Goal: Task Accomplishment & Management: Manage account settings

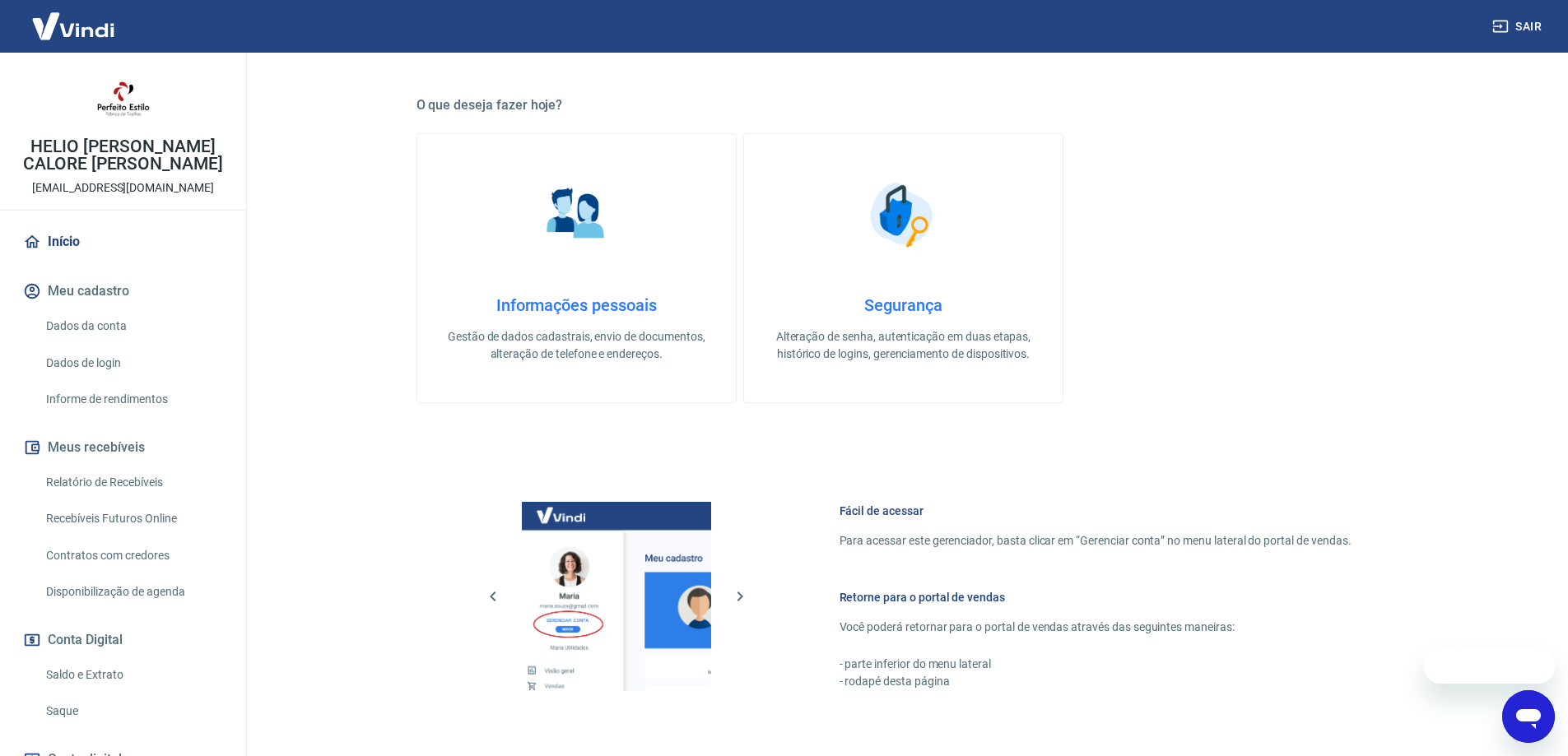
scroll to position [526, 0]
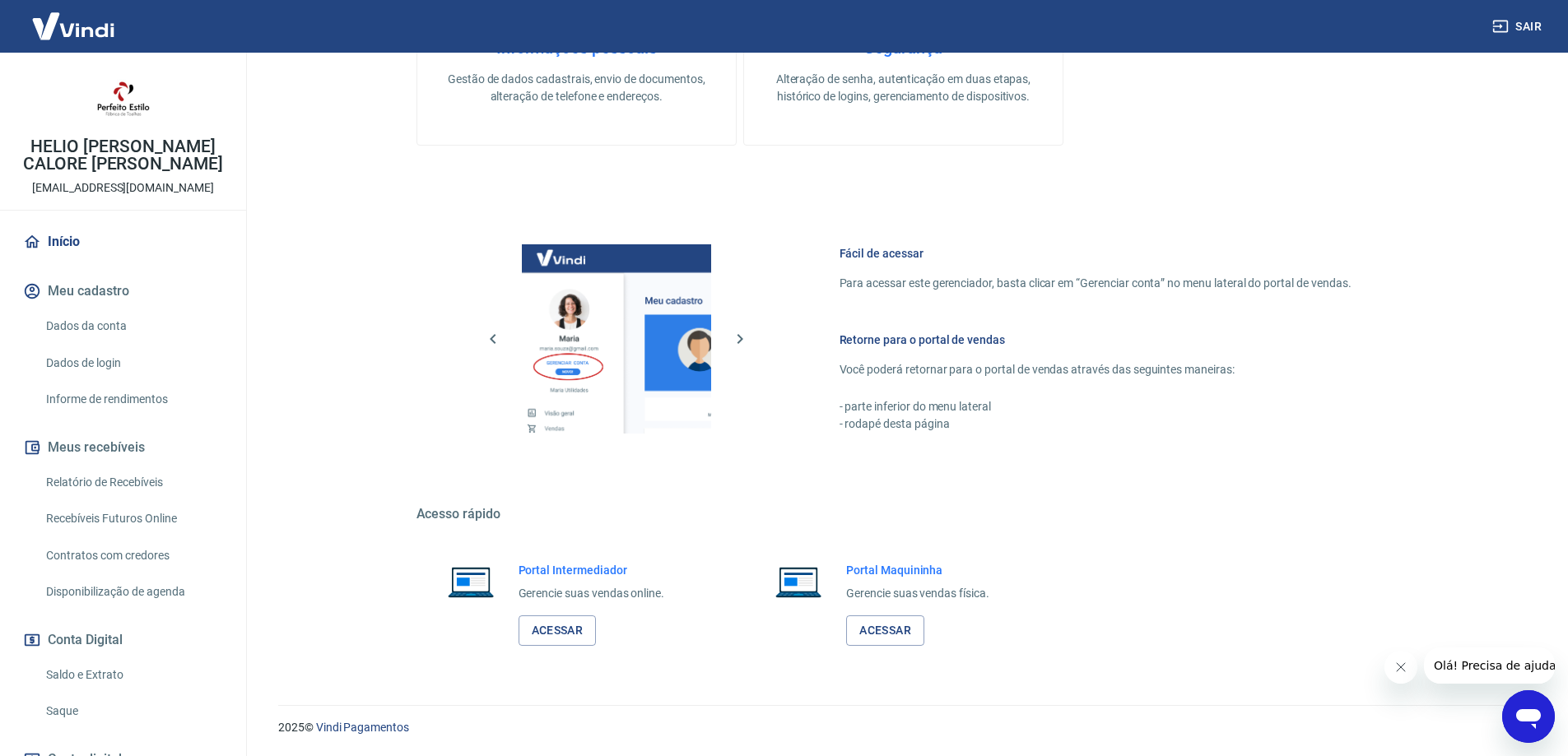
drag, startPoint x: 550, startPoint y: 620, endPoint x: 751, endPoint y: 418, distance: 285.0
click at [551, 620] on link "Acessar" at bounding box center [557, 630] width 78 height 30
